Goal: Information Seeking & Learning: Learn about a topic

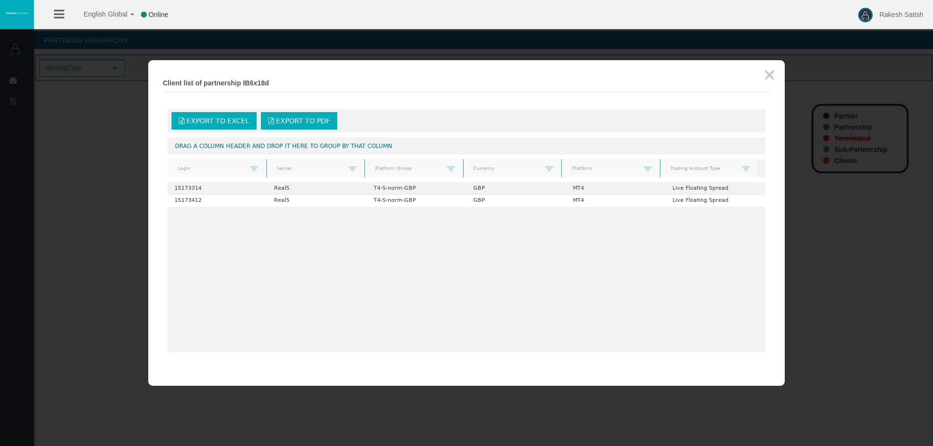
click at [139, 98] on div at bounding box center [466, 223] width 933 height 446
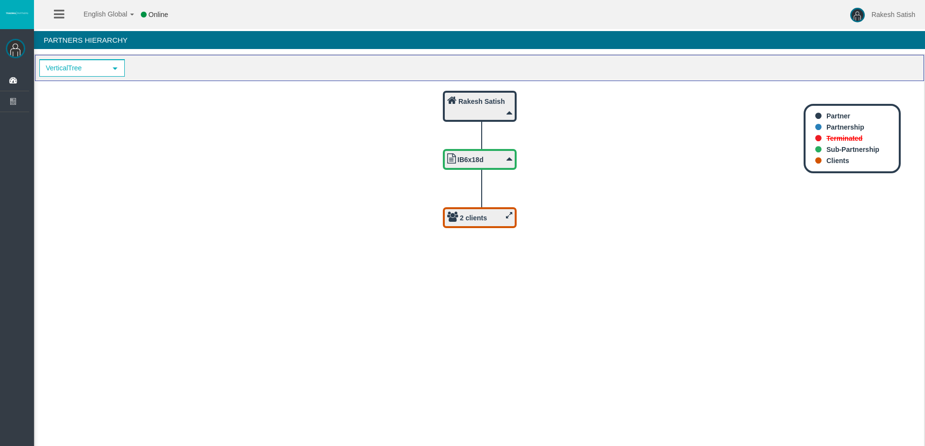
click at [503, 214] on div "2 clients" at bounding box center [479, 218] width 65 height 12
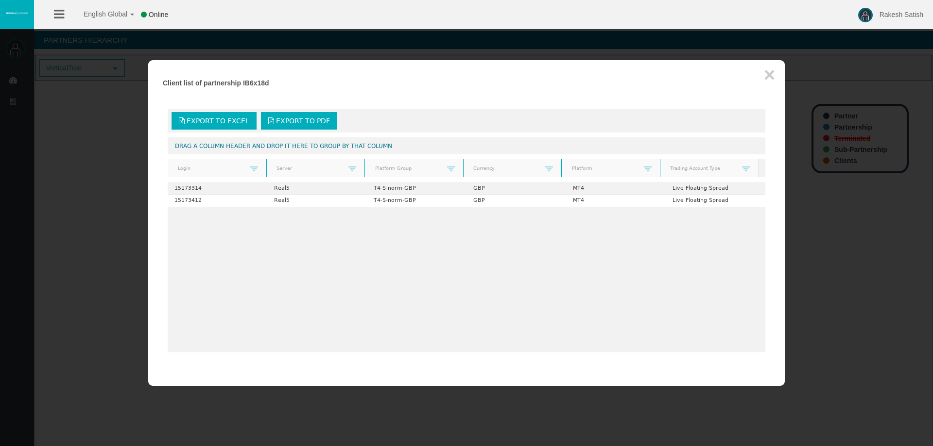
click at [94, 121] on div at bounding box center [466, 223] width 933 height 446
click at [51, 92] on div at bounding box center [466, 223] width 933 height 446
click at [774, 77] on div "× Client list of partnership IB6x18d Export to Excel Export to PDF Drag a colum…" at bounding box center [466, 223] width 636 height 326
click at [771, 76] on button "×" at bounding box center [769, 74] width 11 height 19
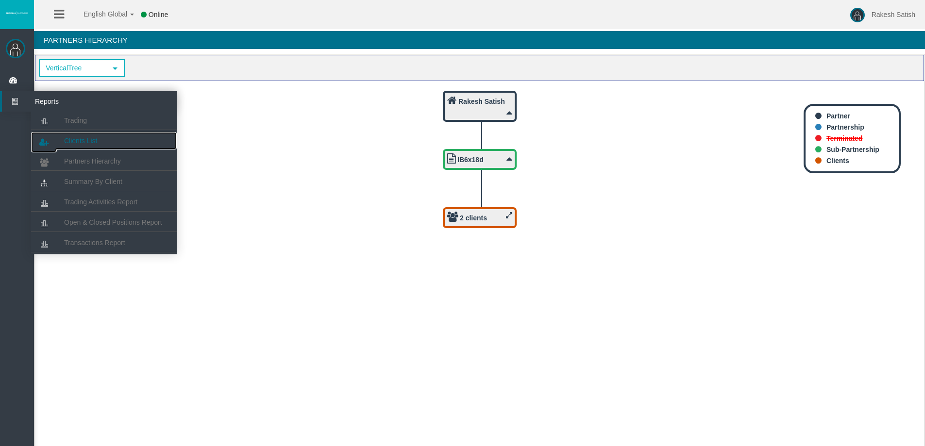
click at [100, 136] on link "Clients List" at bounding box center [104, 140] width 146 height 17
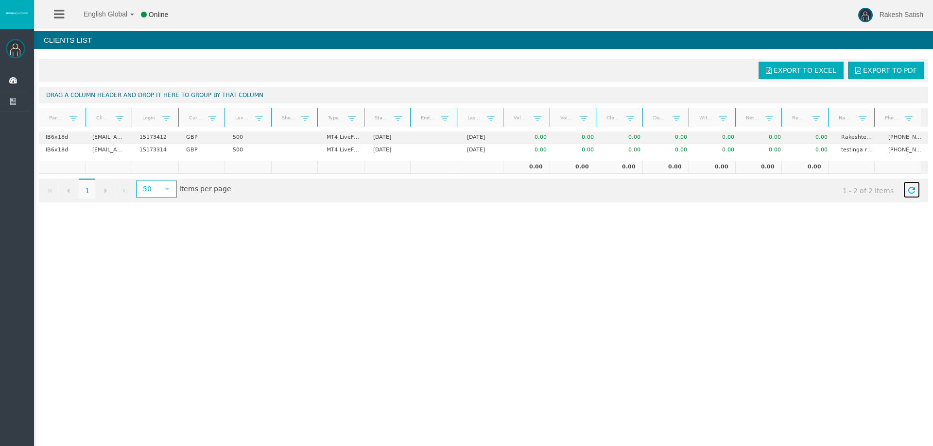
click at [907, 188] on span "Refresh" at bounding box center [911, 191] width 8 height 8
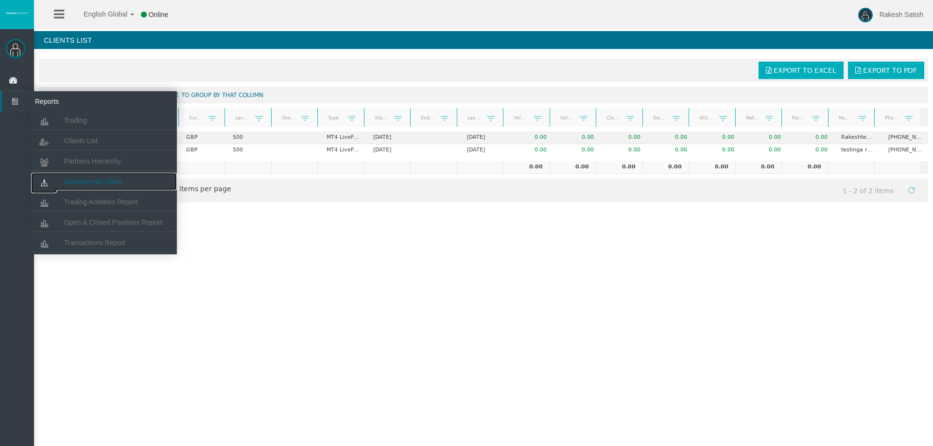
click at [100, 183] on span "Summary By Client" at bounding box center [93, 182] width 58 height 8
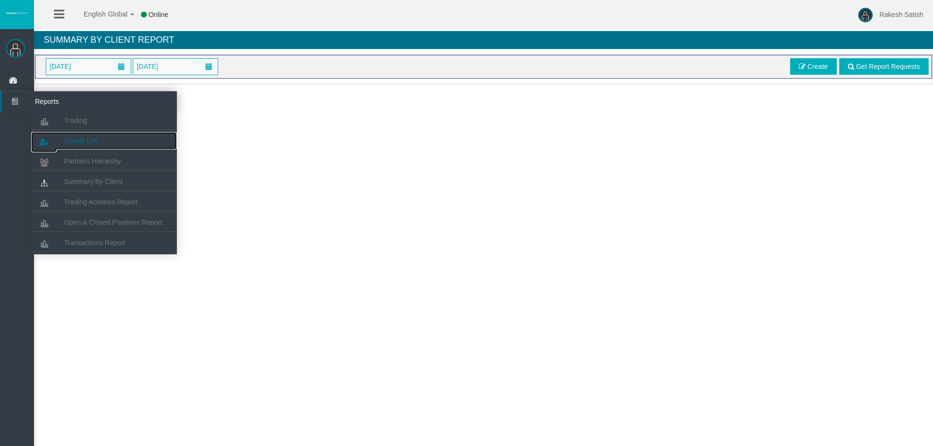
click at [93, 138] on span "Clients List" at bounding box center [80, 141] width 33 height 8
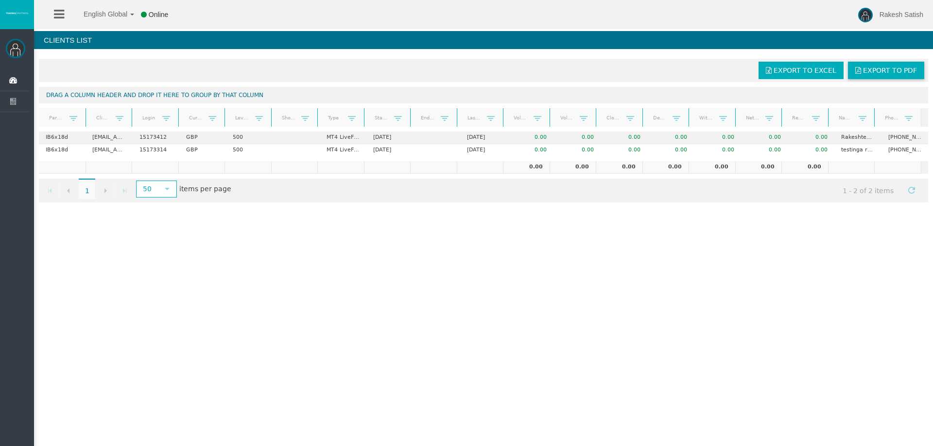
click at [863, 68] on span "Export to PDF" at bounding box center [890, 71] width 54 height 8
click at [62, 13] on icon at bounding box center [59, 14] width 10 height 12
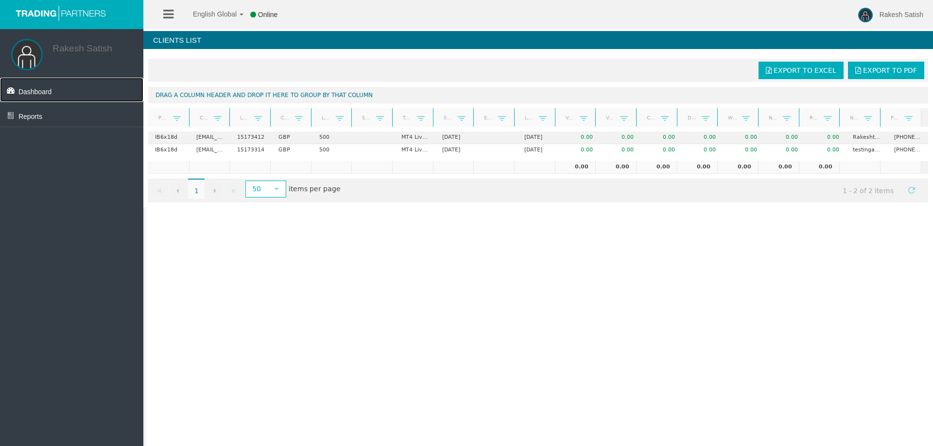
click at [53, 91] on link "Dashboard" at bounding box center [71, 90] width 143 height 24
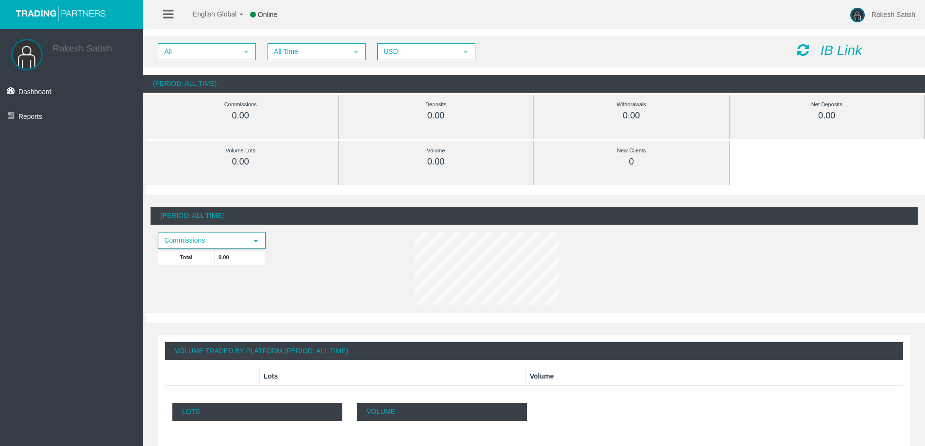
click at [232, 241] on span "Commissions" at bounding box center [203, 240] width 88 height 15
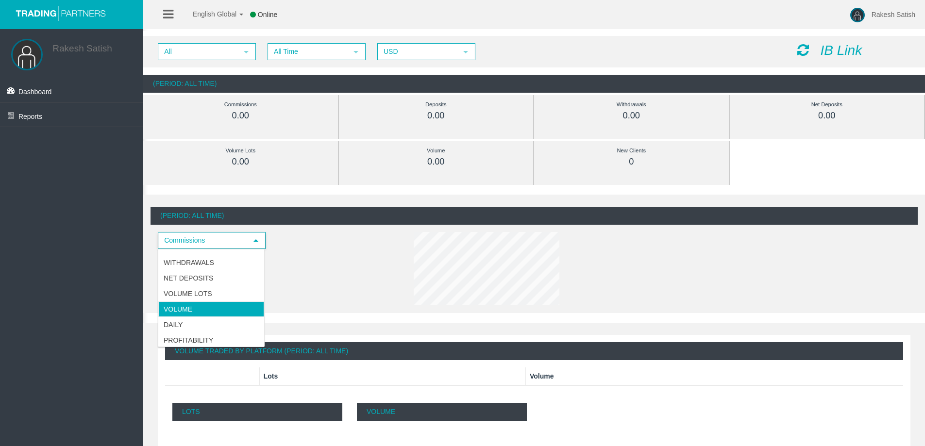
scroll to position [27, 0]
click at [215, 324] on li "Daily" at bounding box center [211, 324] width 106 height 16
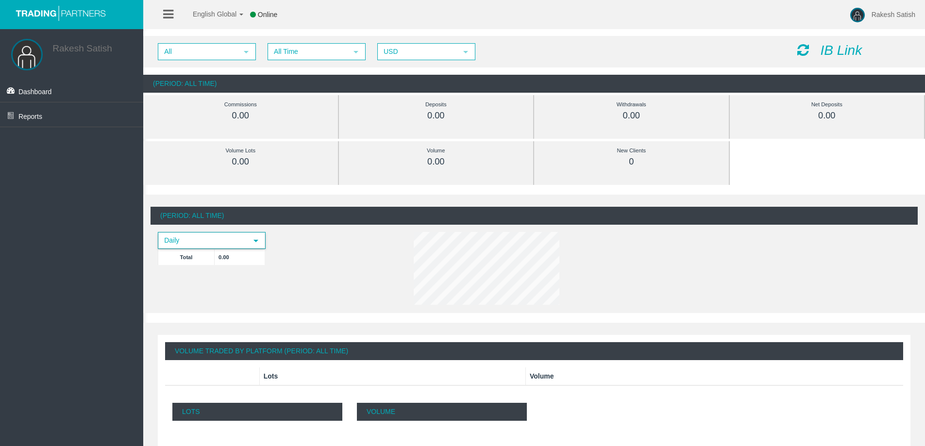
click at [234, 238] on span "Daily" at bounding box center [203, 240] width 88 height 15
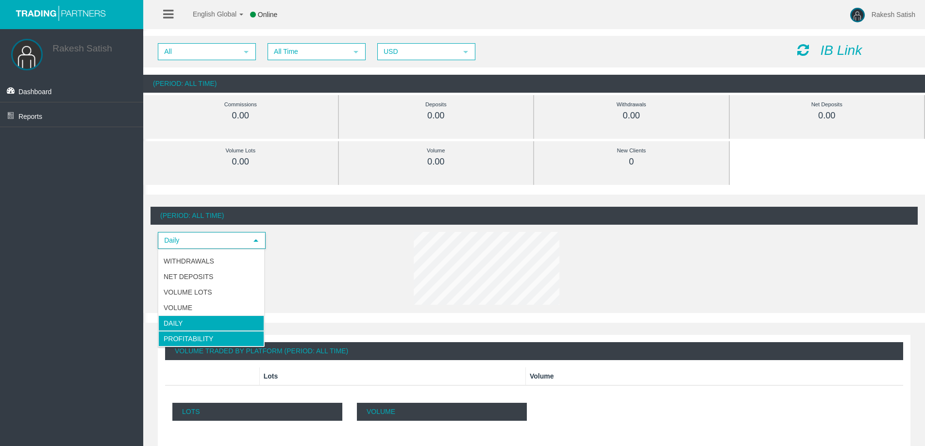
click at [210, 336] on li "Profitability" at bounding box center [211, 339] width 106 height 16
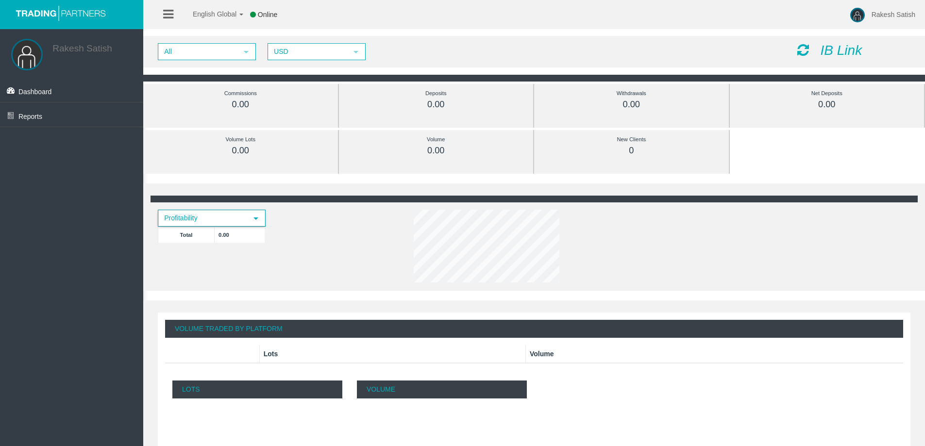
click at [225, 221] on span "Profitability" at bounding box center [203, 218] width 88 height 15
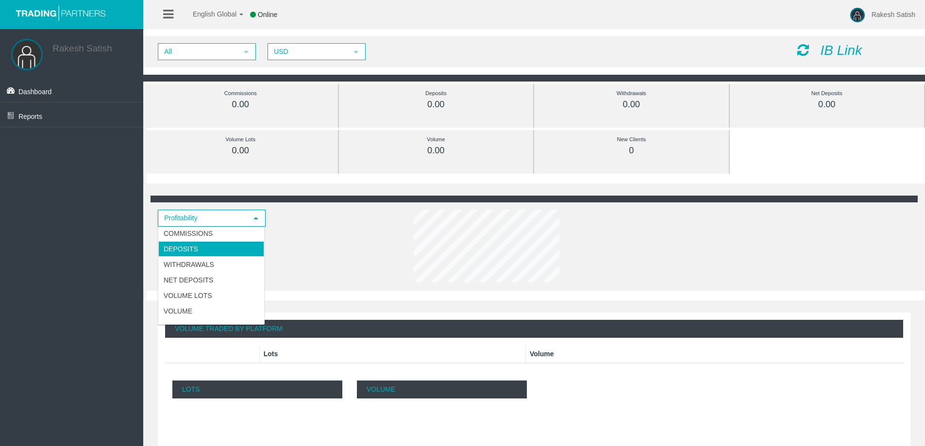
scroll to position [0, 0]
click at [211, 237] on li "Commissions" at bounding box center [211, 235] width 106 height 16
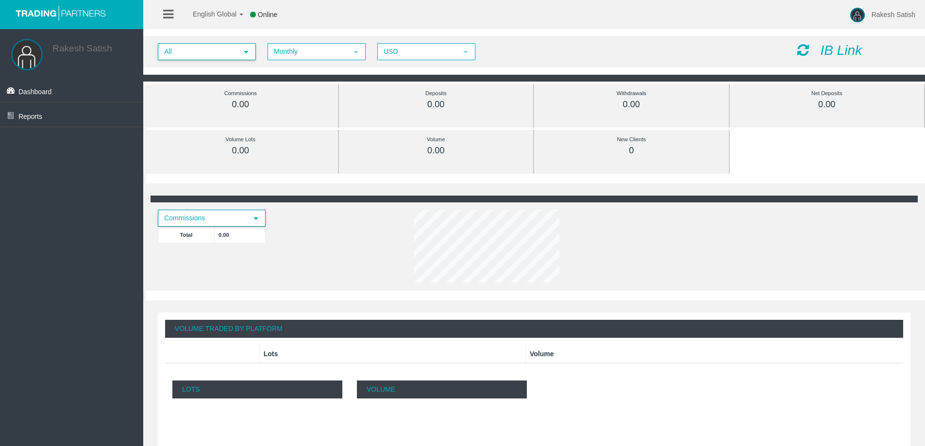
click at [232, 54] on span "All" at bounding box center [198, 51] width 79 height 15
click at [233, 83] on li "IB6x18d" at bounding box center [206, 82] width 96 height 16
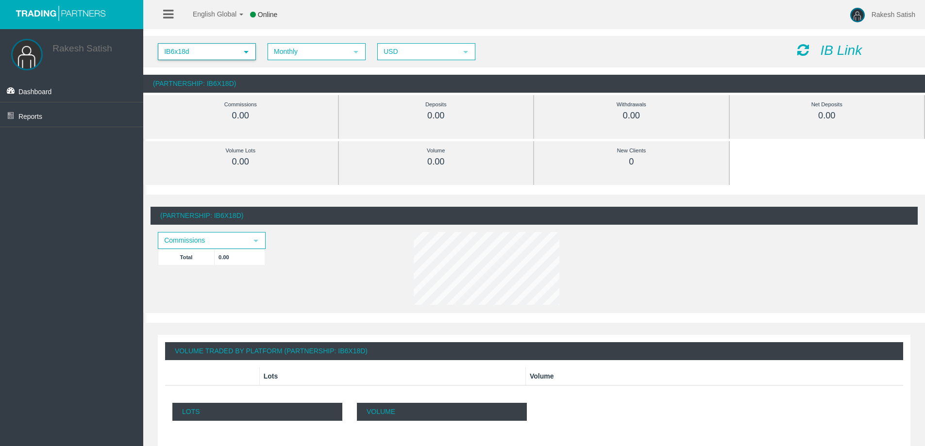
click at [221, 231] on div "(Partnership: IB6x18d) Commissions select Total 0.00" at bounding box center [534, 258] width 767 height 102
click at [220, 240] on span "Commissions" at bounding box center [203, 240] width 88 height 15
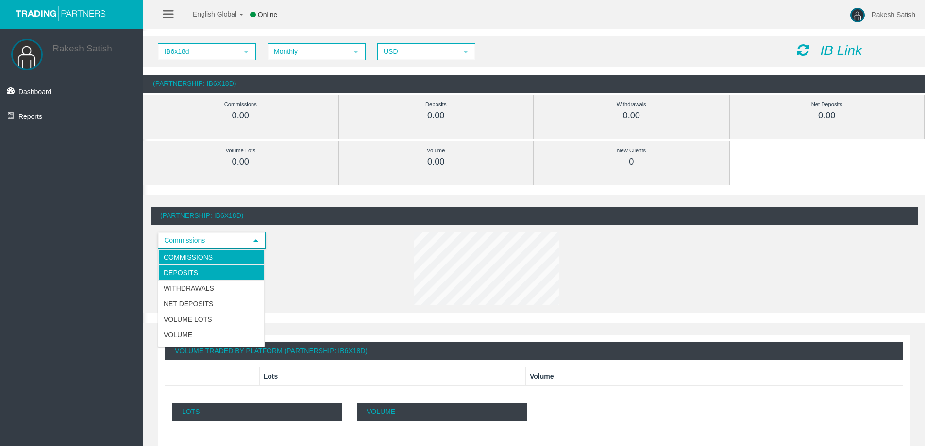
click at [213, 277] on li "Deposits" at bounding box center [211, 273] width 106 height 16
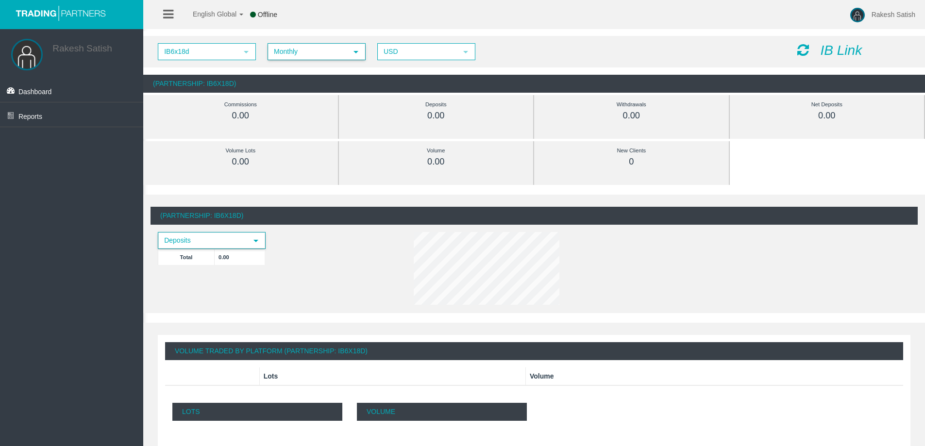
click at [319, 56] on span "Monthly" at bounding box center [308, 51] width 79 height 15
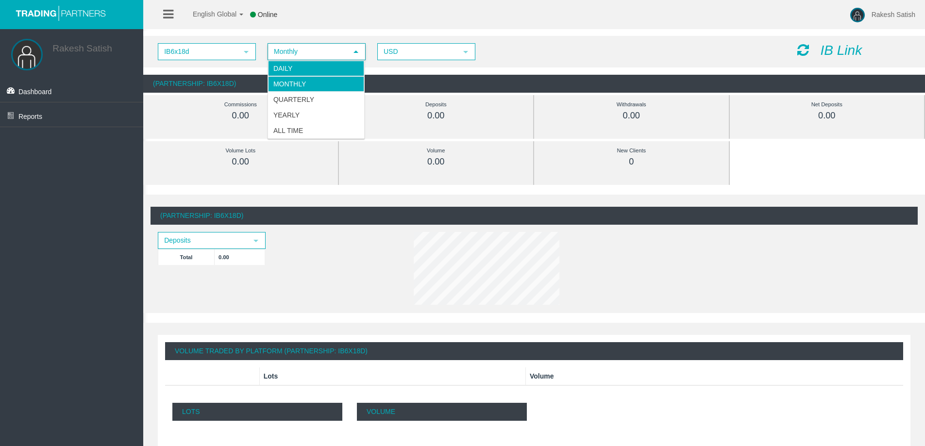
click at [323, 69] on li "Daily" at bounding box center [316, 69] width 96 height 16
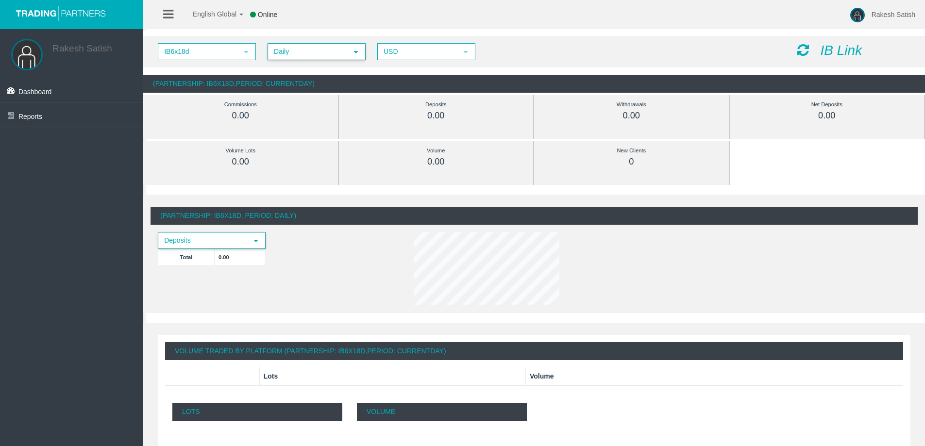
click at [227, 241] on span "Deposits" at bounding box center [203, 240] width 88 height 15
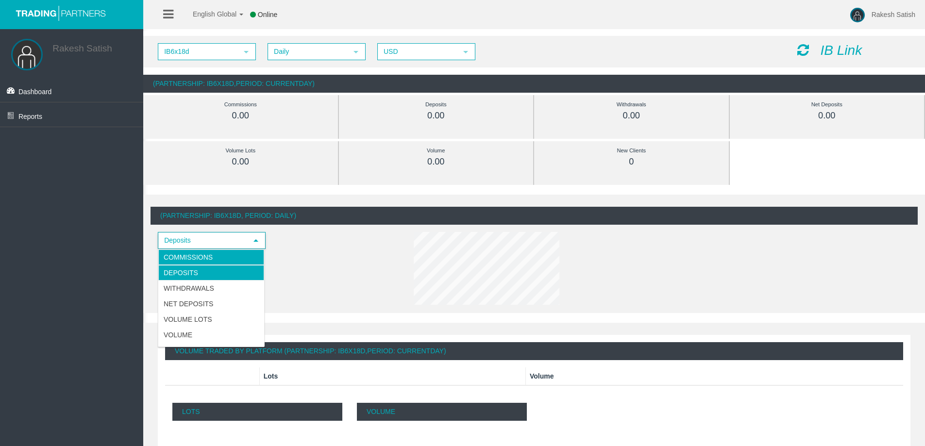
click at [232, 261] on li "Commissions" at bounding box center [211, 258] width 106 height 16
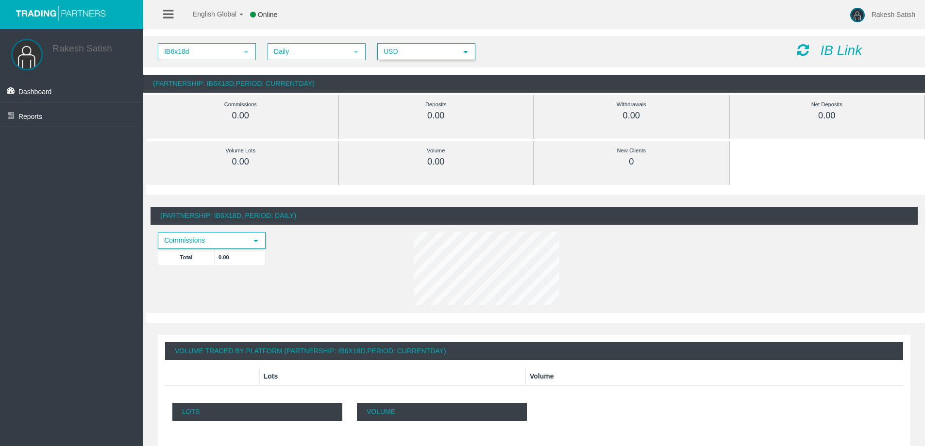
click at [431, 49] on span "USD" at bounding box center [417, 51] width 79 height 15
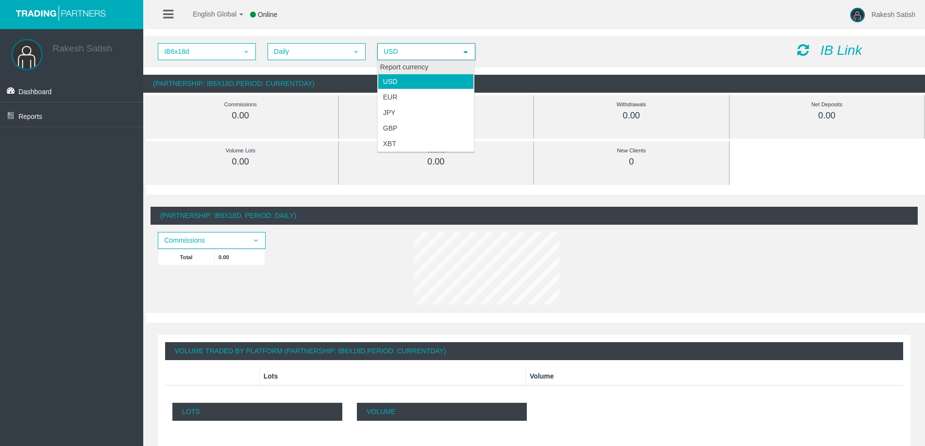
click at [422, 70] on div "Report currency" at bounding box center [426, 67] width 96 height 13
